Goal: Task Accomplishment & Management: Manage account settings

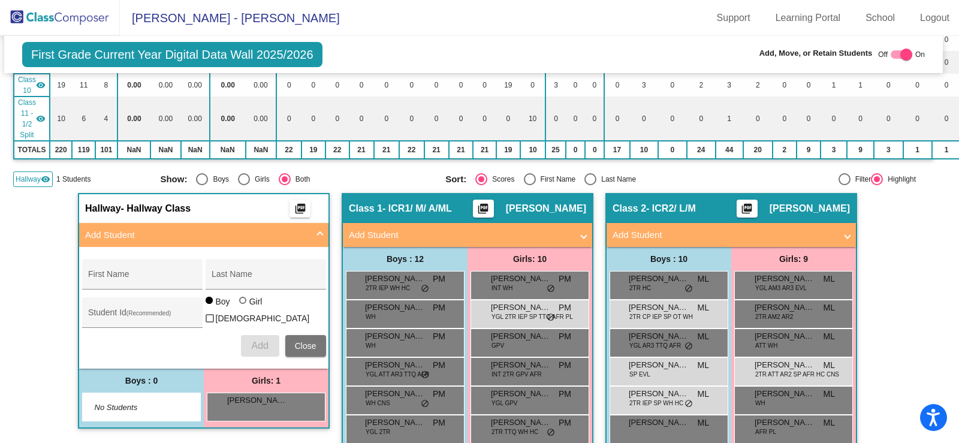
scroll to position [443, 6]
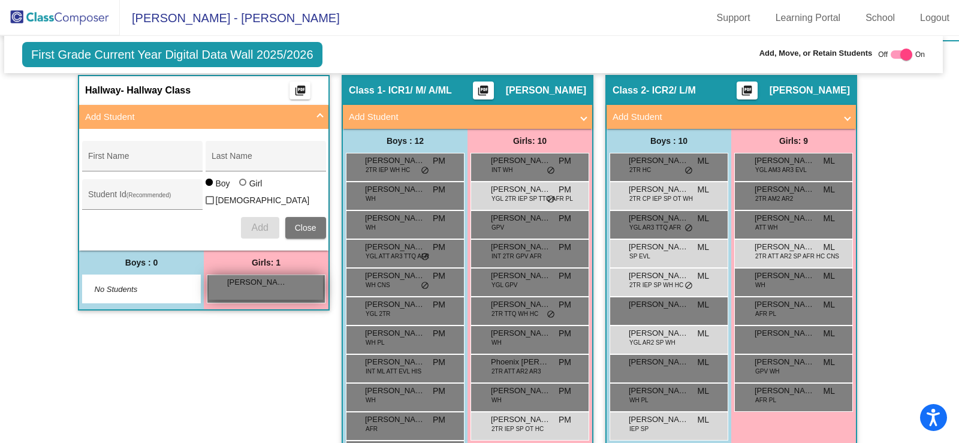
click at [252, 281] on span "[PERSON_NAME]" at bounding box center [257, 282] width 60 height 12
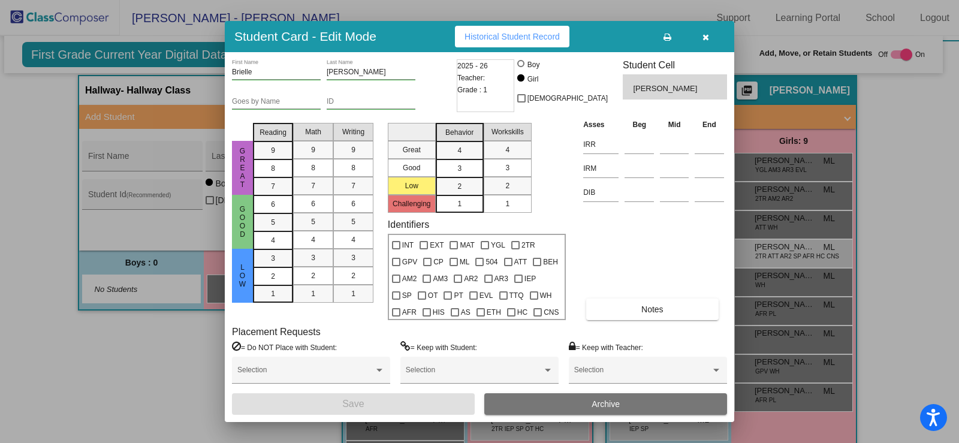
click at [705, 41] on icon "button" at bounding box center [705, 37] width 7 height 8
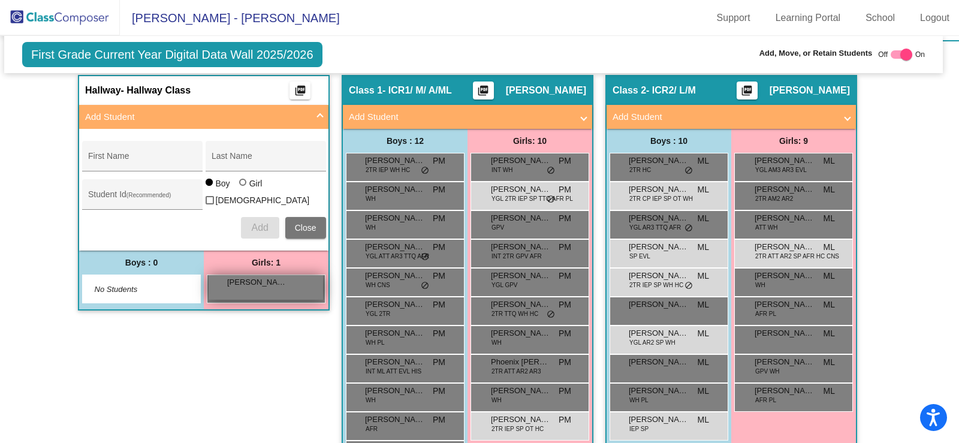
click at [265, 289] on div "[PERSON_NAME] lock do_not_disturb_alt" at bounding box center [266, 287] width 114 height 25
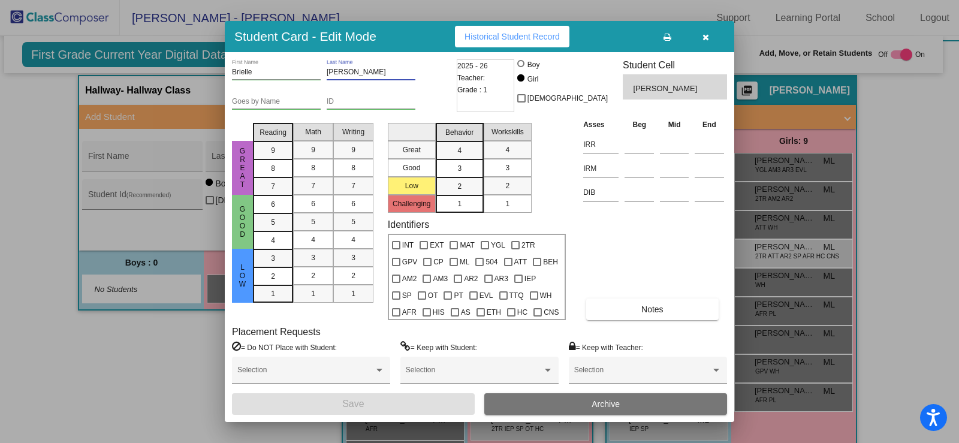
click at [363, 68] on input "[PERSON_NAME]" at bounding box center [371, 72] width 89 height 8
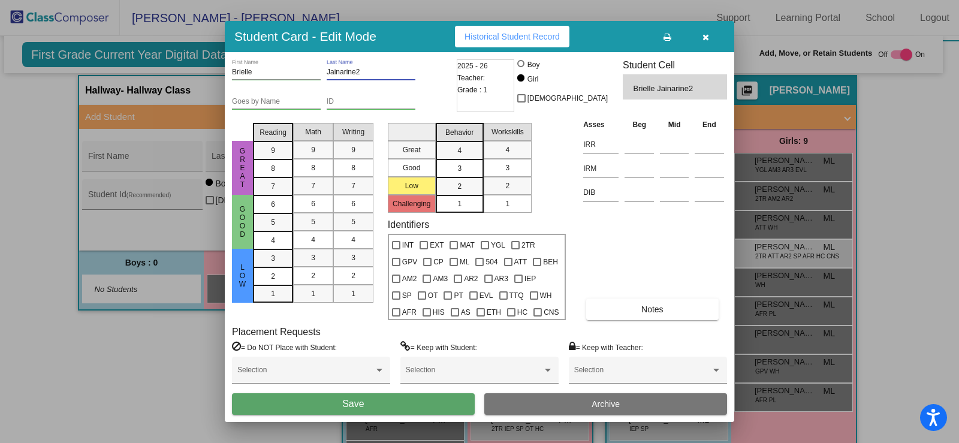
type input "Jainarine2"
click at [615, 405] on span "Archive" at bounding box center [606, 404] width 28 height 10
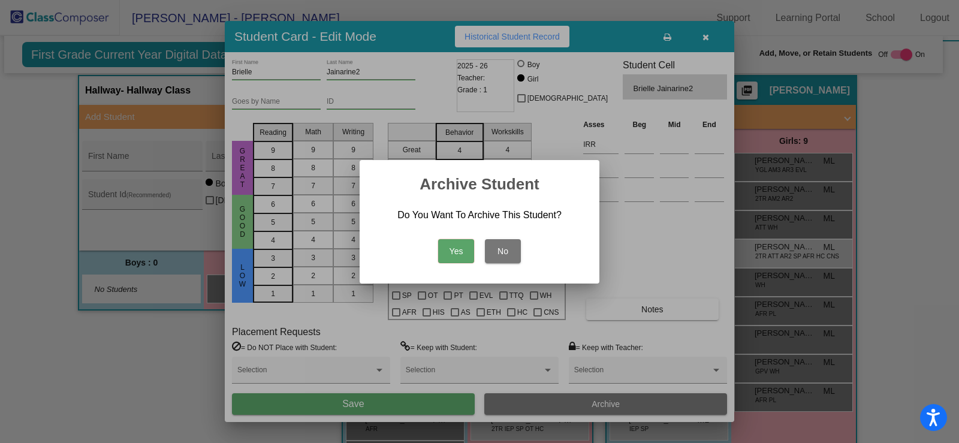
click at [453, 251] on button "Yes" at bounding box center [456, 251] width 36 height 24
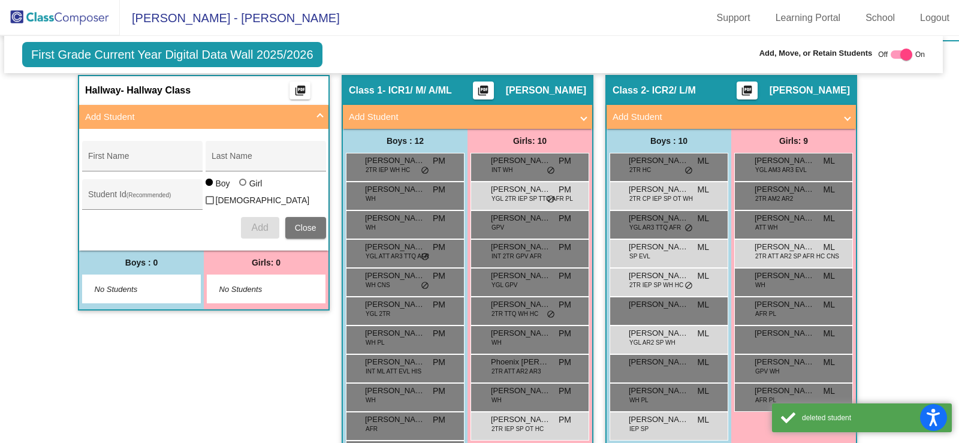
click at [107, 317] on app-classroom "Hallway - Hallway Class picture_as_pdf Add Student First Name Last Name Student…" at bounding box center [204, 199] width 252 height 248
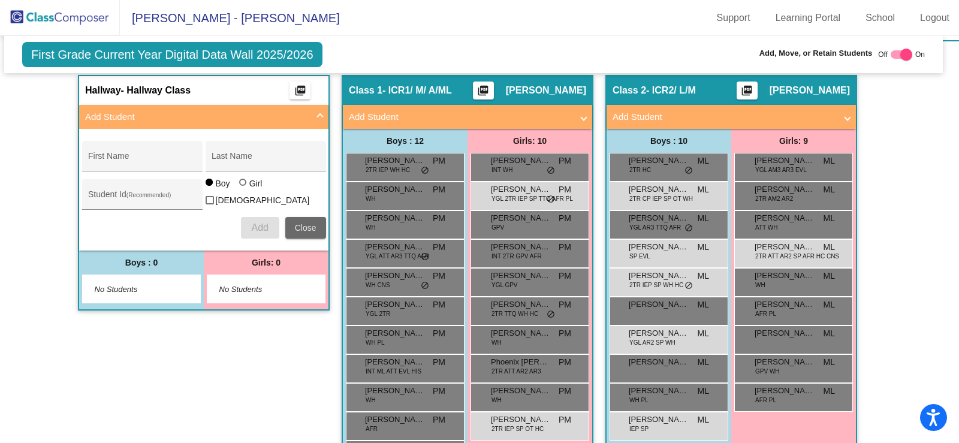
click at [297, 224] on span "Close" at bounding box center [306, 228] width 22 height 10
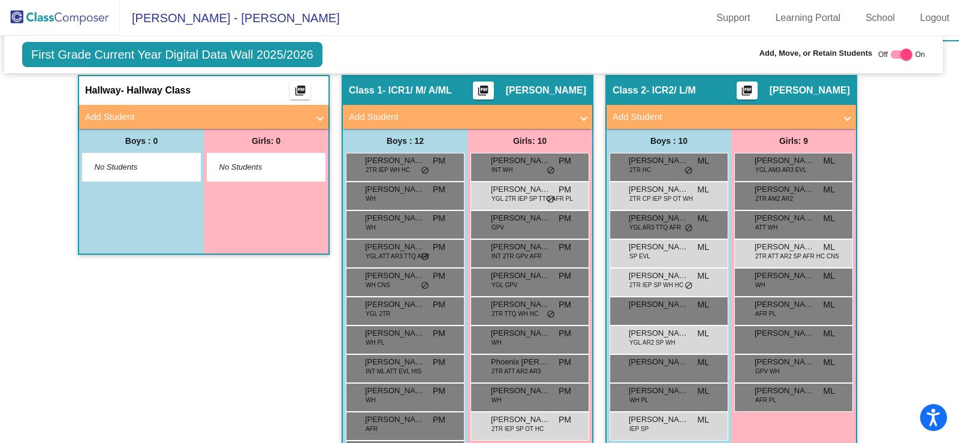
click at [891, 55] on div at bounding box center [902, 54] width 22 height 8
checkbox input "false"
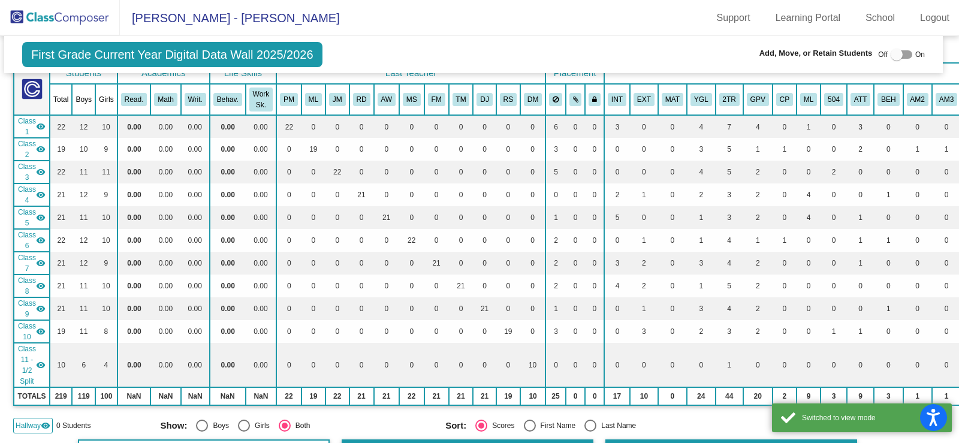
scroll to position [0, 6]
